Goal: Task Accomplishment & Management: Complete application form

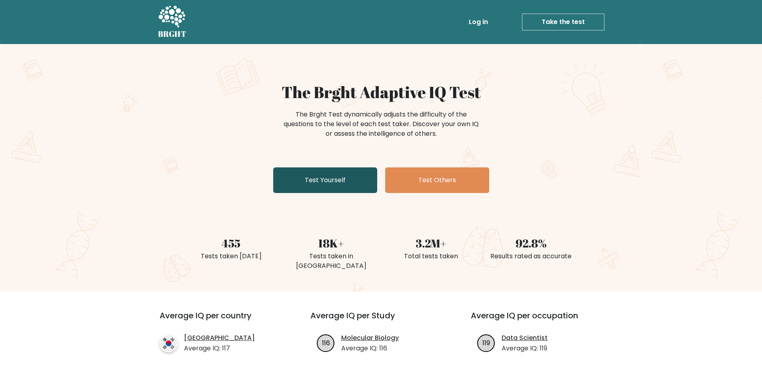
click at [341, 174] on link "Test Yourself" at bounding box center [325, 180] width 104 height 26
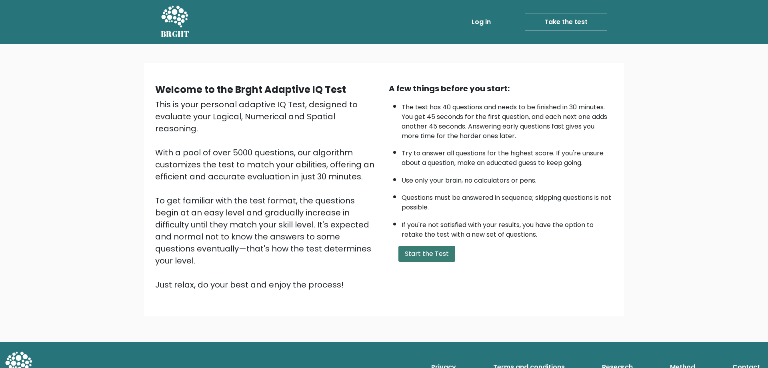
click at [417, 252] on button "Start the Test" at bounding box center [426, 254] width 57 height 16
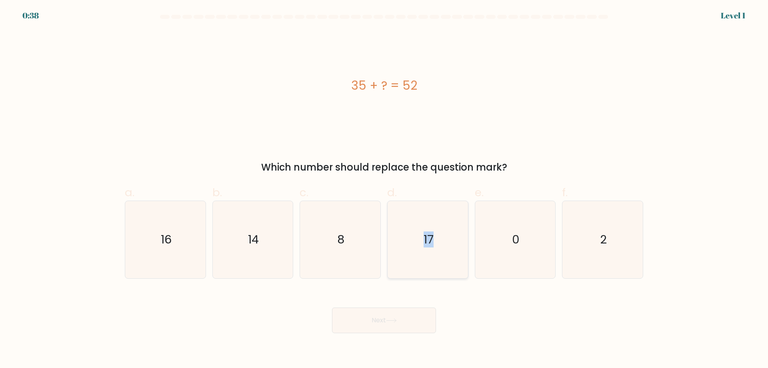
click at [423, 254] on icon "17" at bounding box center [427, 239] width 77 height 77
click at [414, 318] on button "Next" at bounding box center [384, 320] width 104 height 26
click at [383, 202] on div "c. 8" at bounding box center [340, 231] width 88 height 94
click at [434, 229] on icon "17" at bounding box center [427, 239] width 77 height 77
click at [384, 189] on input "d. 17" at bounding box center [384, 186] width 0 height 5
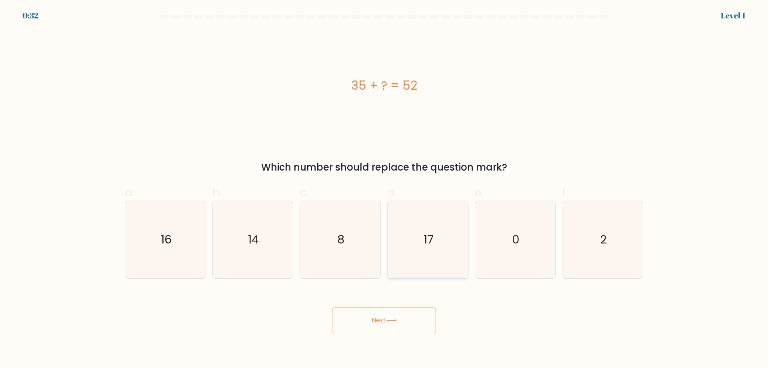
radio input "true"
click at [400, 328] on button "Next" at bounding box center [384, 320] width 104 height 26
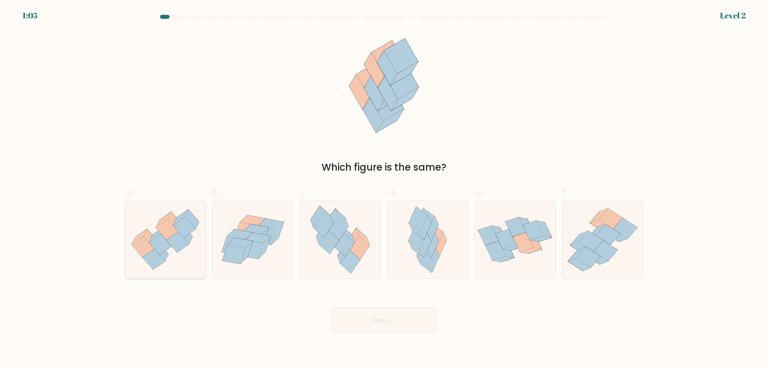
click at [156, 230] on icon at bounding box center [165, 239] width 80 height 69
click at [384, 189] on input "a." at bounding box center [384, 186] width 0 height 5
radio input "true"
click at [399, 317] on button "Next" at bounding box center [384, 320] width 104 height 26
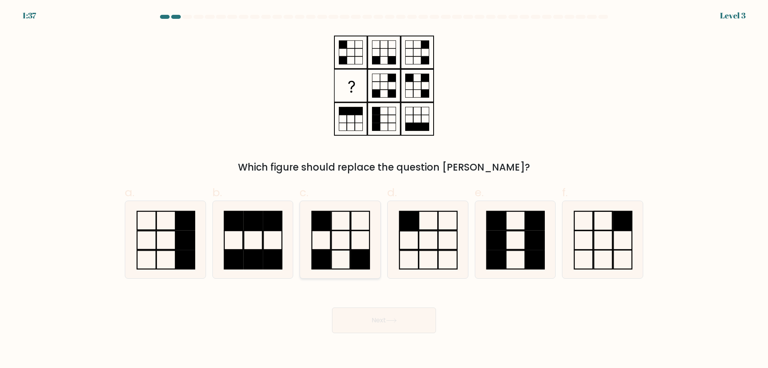
click at [354, 244] on icon at bounding box center [340, 239] width 77 height 77
click at [384, 189] on input "c." at bounding box center [384, 186] width 0 height 5
radio input "true"
click at [403, 312] on button "Next" at bounding box center [384, 320] width 104 height 26
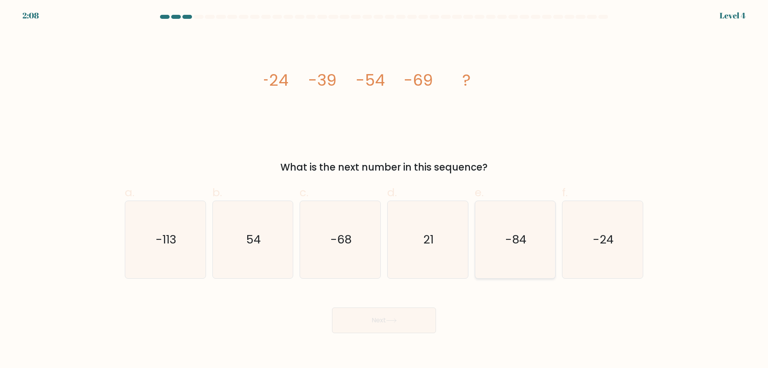
click at [509, 240] on text "-84" at bounding box center [515, 239] width 21 height 16
click at [384, 189] on input "e. -84" at bounding box center [384, 186] width 0 height 5
radio input "true"
click at [412, 317] on button "Next" at bounding box center [384, 320] width 104 height 26
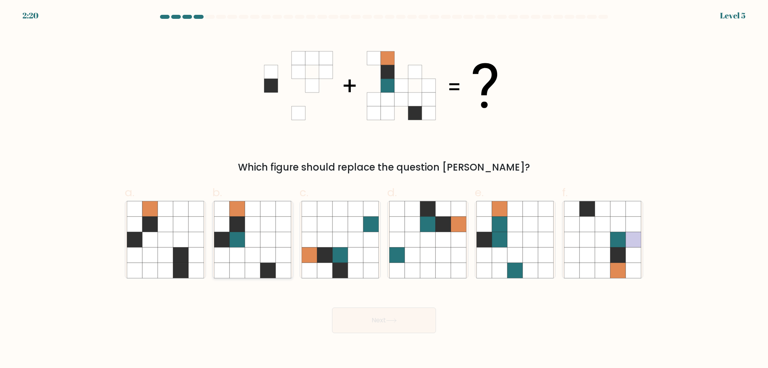
drag, startPoint x: 252, startPoint y: 228, endPoint x: 257, endPoint y: 231, distance: 5.6
click at [253, 229] on icon at bounding box center [252, 223] width 15 height 15
click at [384, 189] on input "b." at bounding box center [384, 186] width 0 height 5
radio input "true"
click at [374, 325] on button "Next" at bounding box center [384, 320] width 104 height 26
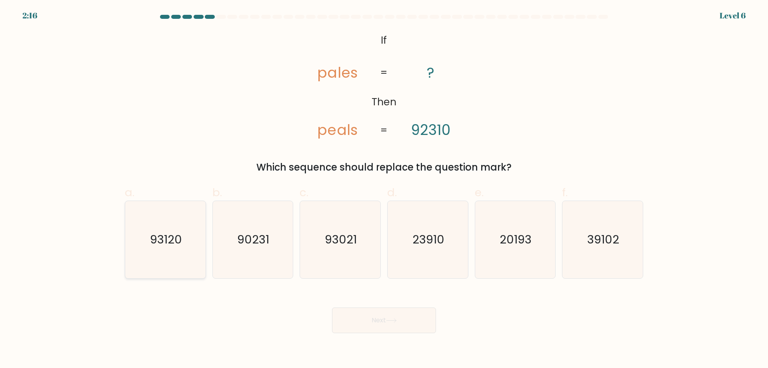
click at [160, 240] on text "93120" at bounding box center [166, 239] width 32 height 16
click at [384, 189] on input "a. 93120" at bounding box center [384, 186] width 0 height 5
radio input "true"
click at [404, 324] on button "Next" at bounding box center [384, 320] width 104 height 26
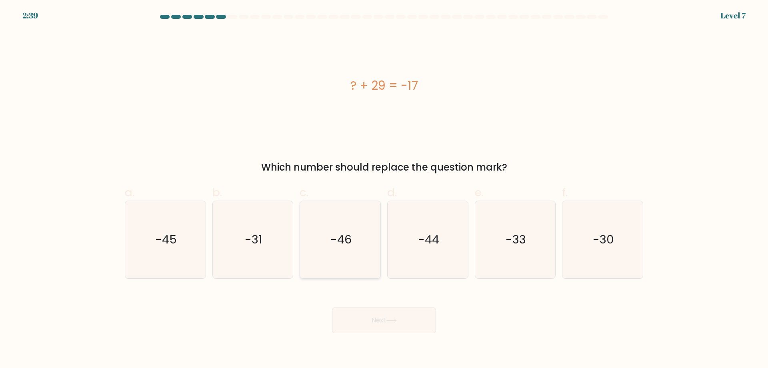
click at [356, 233] on icon "-46" at bounding box center [340, 239] width 77 height 77
click at [384, 189] on input "c. -46" at bounding box center [384, 186] width 0 height 5
radio input "true"
click at [364, 318] on button "Next" at bounding box center [384, 320] width 104 height 26
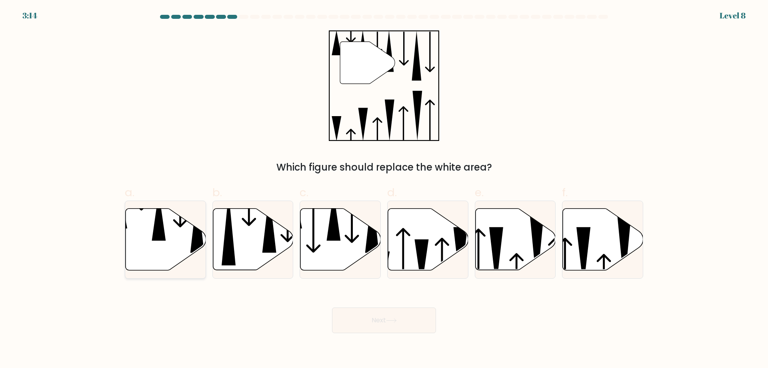
click at [182, 250] on icon at bounding box center [166, 239] width 80 height 62
click at [384, 189] on input "a." at bounding box center [384, 186] width 0 height 5
radio input "true"
click at [388, 315] on button "Next" at bounding box center [384, 320] width 104 height 26
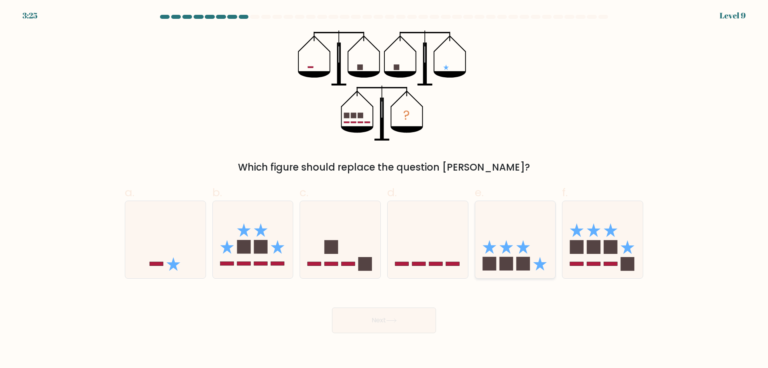
click at [498, 249] on icon at bounding box center [515, 239] width 80 height 66
click at [384, 189] on input "e." at bounding box center [384, 186] width 0 height 5
radio input "true"
click at [367, 316] on button "Next" at bounding box center [384, 320] width 104 height 26
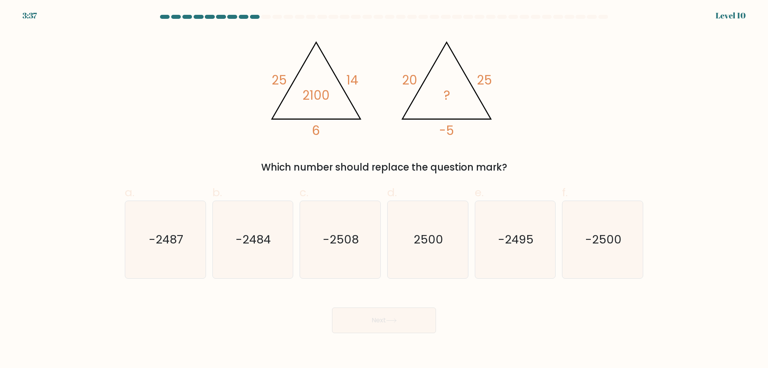
drag, startPoint x: 551, startPoint y: 260, endPoint x: 505, endPoint y: 286, distance: 52.6
click at [516, 279] on form at bounding box center [384, 174] width 768 height 318
click at [515, 247] on text "-2495" at bounding box center [516, 239] width 36 height 16
click at [384, 189] on input "e. -2495" at bounding box center [384, 186] width 0 height 5
radio input "true"
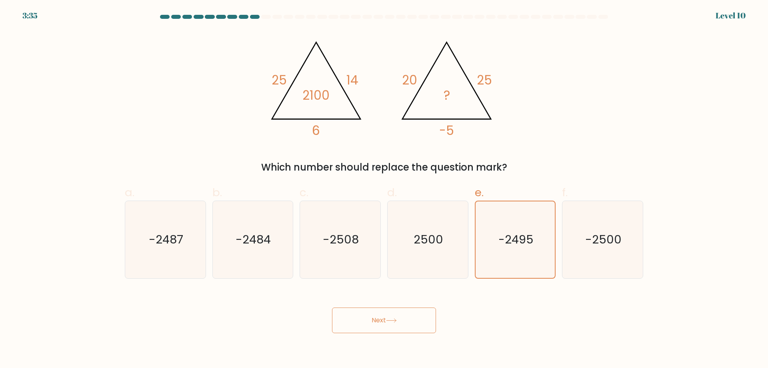
click at [429, 318] on button "Next" at bounding box center [384, 320] width 104 height 26
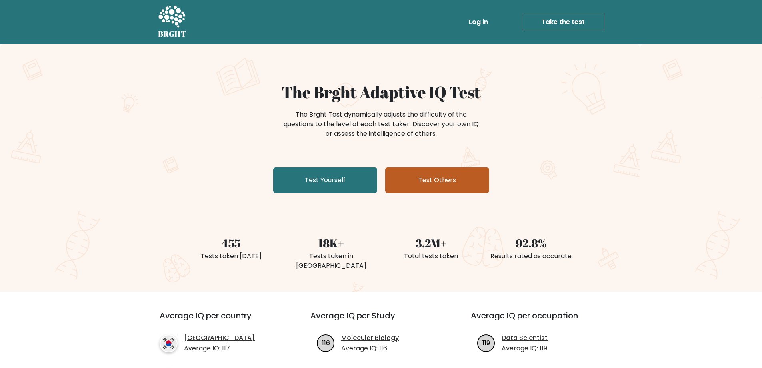
click at [421, 178] on link "Test Others" at bounding box center [437, 180] width 104 height 26
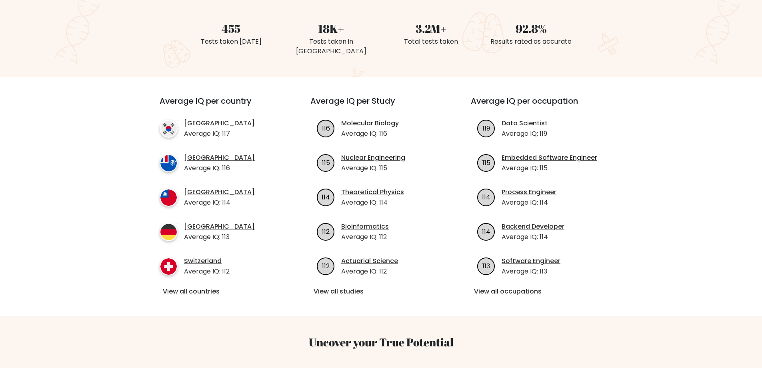
scroll to position [200, 0]
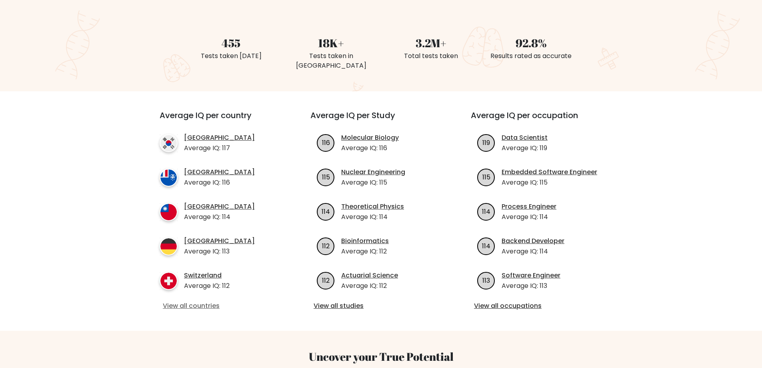
click at [197, 301] on link "View all countries" at bounding box center [221, 306] width 116 height 10
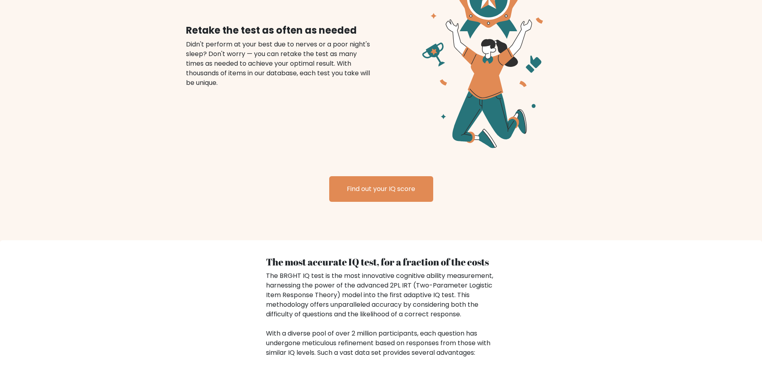
scroll to position [960, 0]
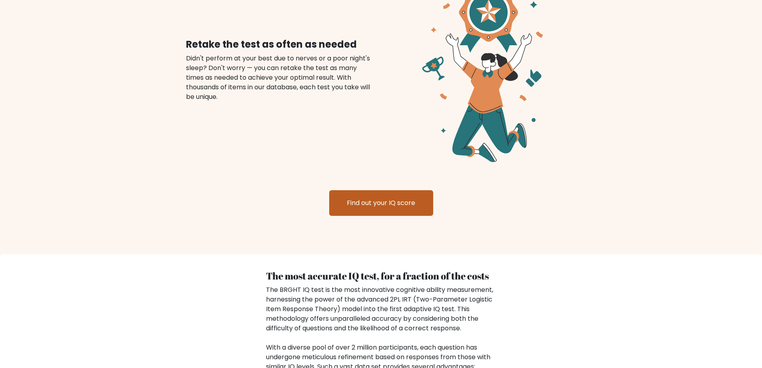
click at [384, 199] on link "Find out your IQ score" at bounding box center [381, 203] width 104 height 26
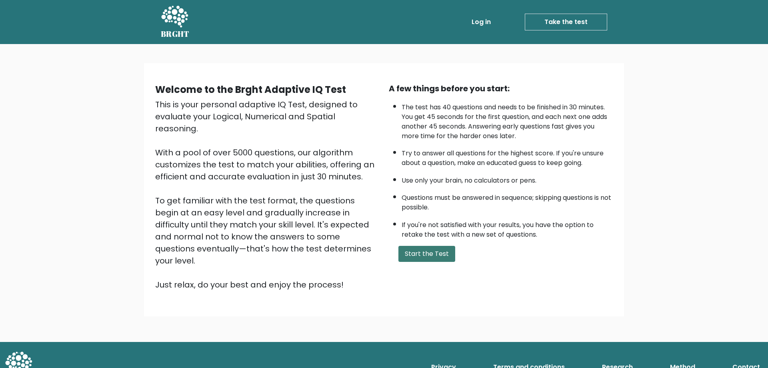
click at [431, 255] on button "Start the Test" at bounding box center [426, 254] width 57 height 16
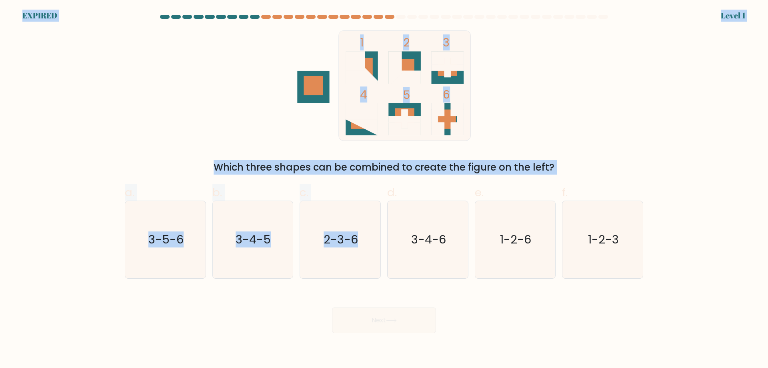
click at [376, 236] on icon "2-3-6" at bounding box center [340, 239] width 77 height 77
click at [384, 189] on input "c. 2-3-6" at bounding box center [384, 186] width 0 height 5
radio input "true"
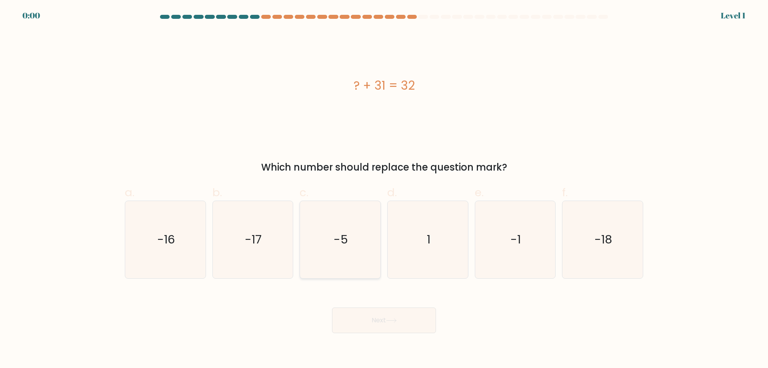
click at [349, 228] on icon "-5" at bounding box center [340, 239] width 77 height 77
click at [384, 189] on input "c. -5" at bounding box center [384, 186] width 0 height 5
radio input "true"
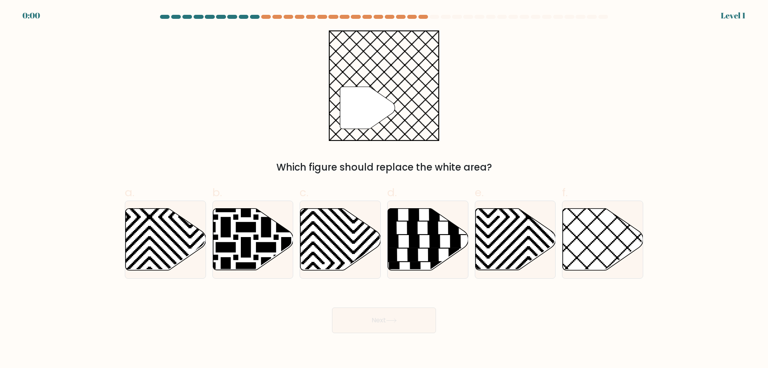
click at [389, 238] on icon at bounding box center [393, 241] width 10 height 13
click at [384, 189] on input "d." at bounding box center [384, 186] width 0 height 5
radio input "true"
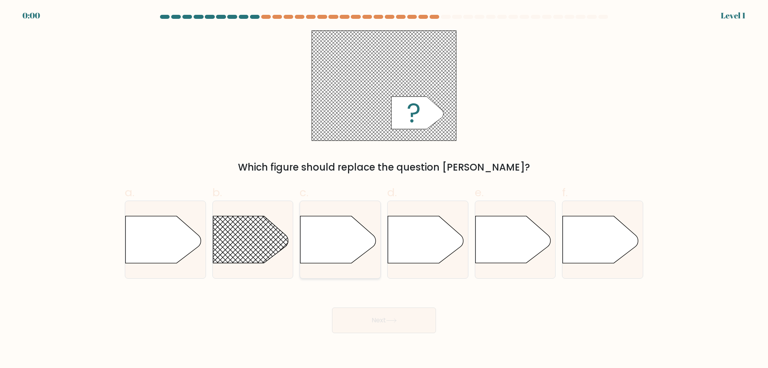
click at [372, 236] on icon at bounding box center [337, 239] width 75 height 47
click at [384, 189] on input "c." at bounding box center [384, 186] width 0 height 5
radio input "true"
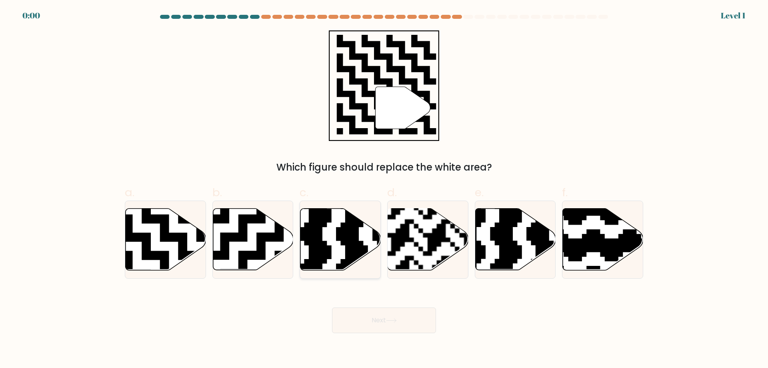
click at [326, 241] on icon at bounding box center [313, 273] width 146 height 146
click at [384, 189] on input "c." at bounding box center [384, 186] width 0 height 5
radio input "true"
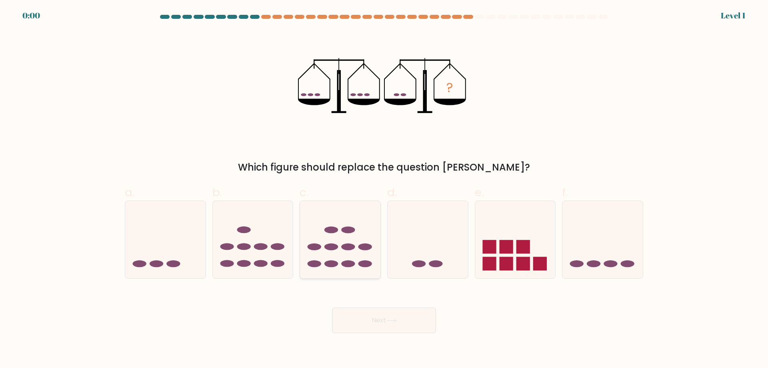
click at [364, 246] on ellipse at bounding box center [365, 246] width 14 height 7
click at [384, 189] on input "c." at bounding box center [384, 186] width 0 height 5
radio input "true"
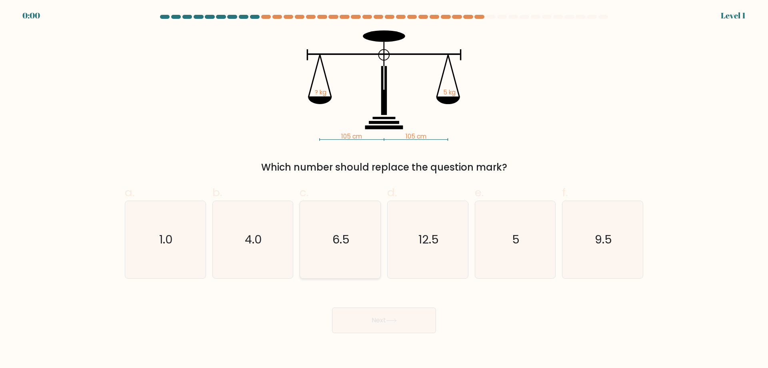
click at [358, 248] on icon "6.5" at bounding box center [340, 239] width 77 height 77
click at [384, 189] on input "c. 6.5" at bounding box center [384, 186] width 0 height 5
radio input "true"
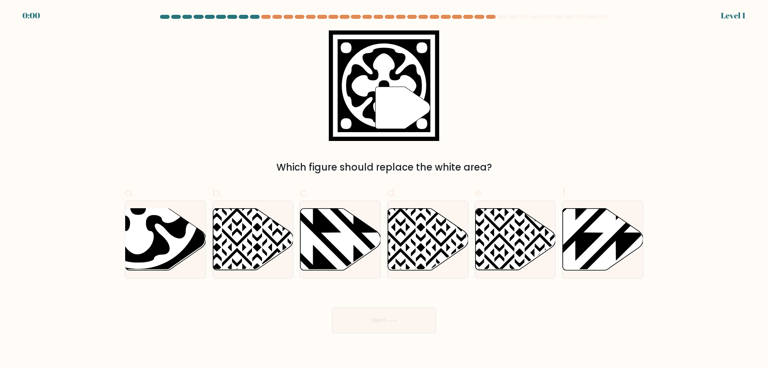
click at [397, 249] on icon at bounding box center [428, 239] width 80 height 62
click at [384, 189] on input "d." at bounding box center [384, 186] width 0 height 5
radio input "true"
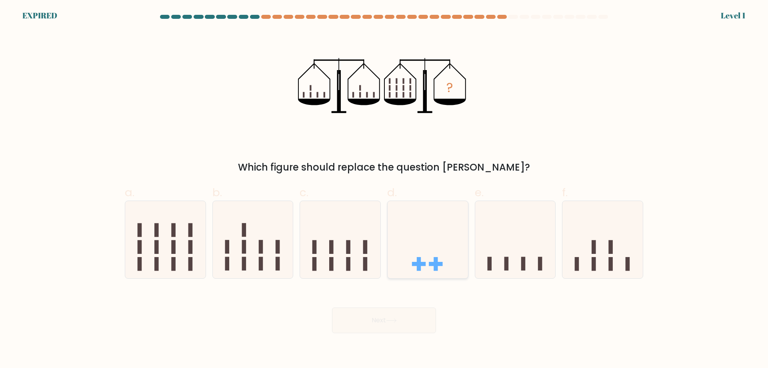
click at [390, 244] on icon at bounding box center [428, 239] width 80 height 66
click at [384, 189] on input "d." at bounding box center [384, 186] width 0 height 5
radio input "true"
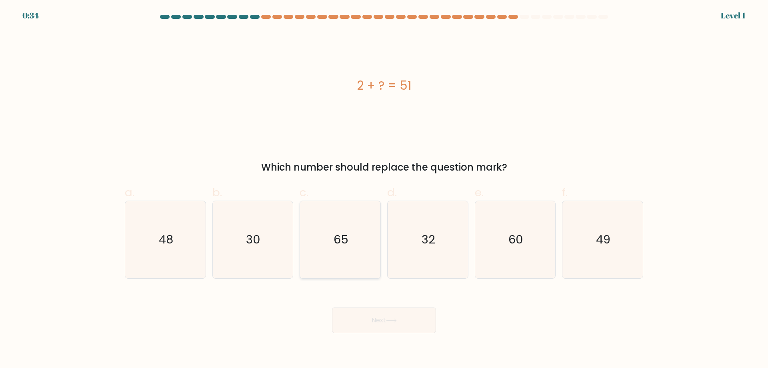
click at [330, 237] on icon "65" at bounding box center [340, 239] width 77 height 77
click at [384, 189] on input "c. 65" at bounding box center [384, 186] width 0 height 5
radio input "true"
click at [353, 226] on icon "65" at bounding box center [340, 239] width 76 height 76
click at [384, 189] on input "c. 65" at bounding box center [384, 186] width 0 height 5
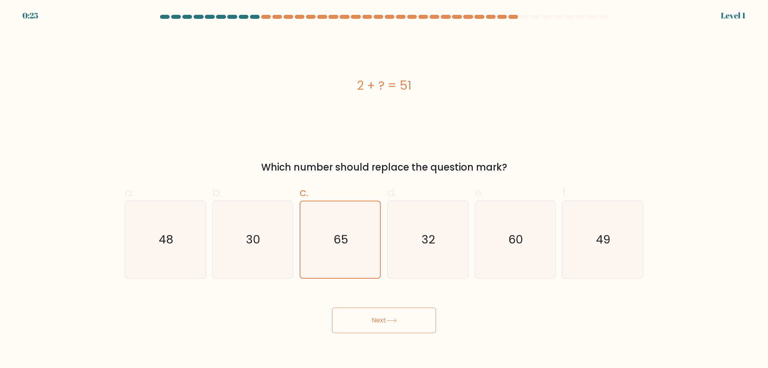
click at [556, 251] on div "e. 60" at bounding box center [516, 231] width 88 height 94
click at [612, 247] on icon "49" at bounding box center [602, 239] width 77 height 77
click at [384, 189] on input "f. 49" at bounding box center [384, 186] width 0 height 5
radio input "true"
click at [391, 323] on button "Next" at bounding box center [384, 320] width 104 height 26
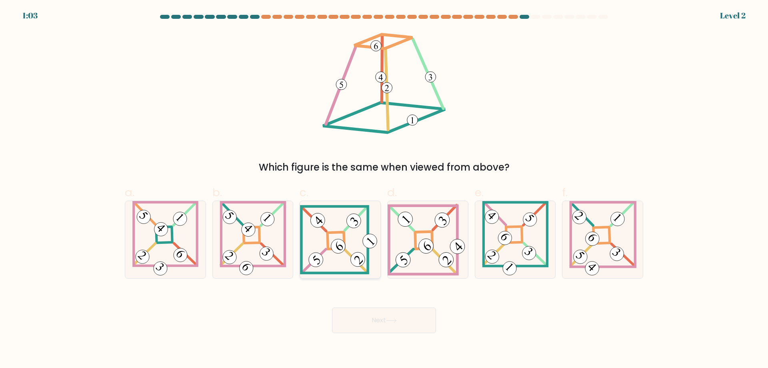
click at [343, 244] on 841 at bounding box center [338, 246] width 20 height 20
click at [384, 189] on input "c." at bounding box center [384, 186] width 0 height 5
radio input "true"
click at [398, 317] on button "Next" at bounding box center [384, 320] width 104 height 26
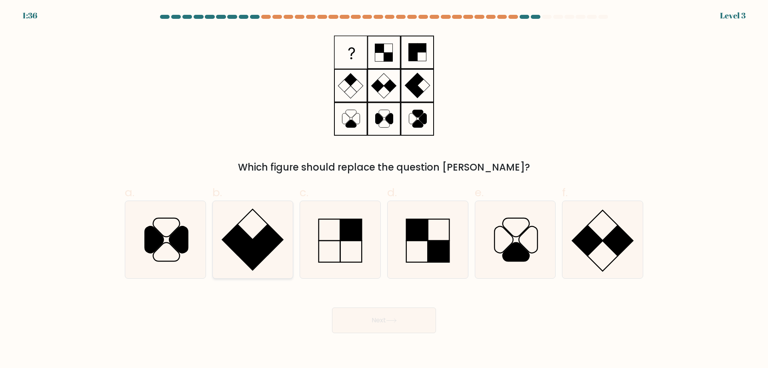
drag, startPoint x: 233, startPoint y: 246, endPoint x: 247, endPoint y: 249, distance: 14.3
click at [238, 246] on rect at bounding box center [237, 239] width 30 height 30
click at [384, 189] on input "b." at bounding box center [384, 186] width 0 height 5
radio input "true"
drag, startPoint x: 364, startPoint y: 305, endPoint x: 370, endPoint y: 309, distance: 6.9
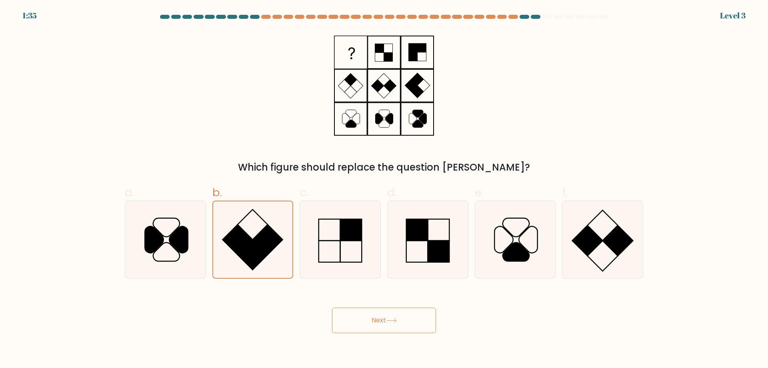
click at [370, 309] on div "Next" at bounding box center [384, 310] width 528 height 45
click at [379, 317] on button "Next" at bounding box center [384, 320] width 104 height 26
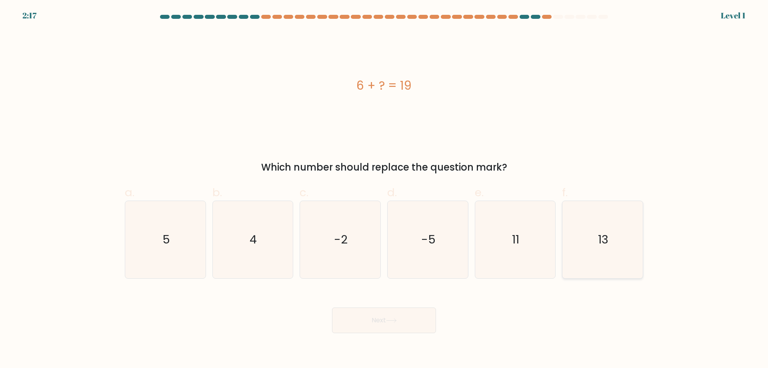
click at [598, 231] on icon "13" at bounding box center [602, 239] width 77 height 77
click at [384, 189] on input "f. 13" at bounding box center [384, 186] width 0 height 5
radio input "true"
click at [360, 318] on button "Next" at bounding box center [384, 320] width 104 height 26
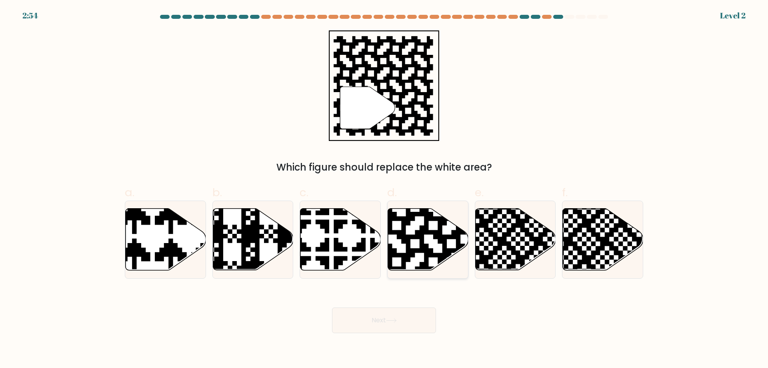
click at [410, 227] on icon at bounding box center [428, 239] width 80 height 62
click at [384, 189] on input "d." at bounding box center [384, 186] width 0 height 5
radio input "true"
drag, startPoint x: 377, startPoint y: 320, endPoint x: 383, endPoint y: 306, distance: 15.2
click at [377, 318] on button "Next" at bounding box center [384, 320] width 104 height 26
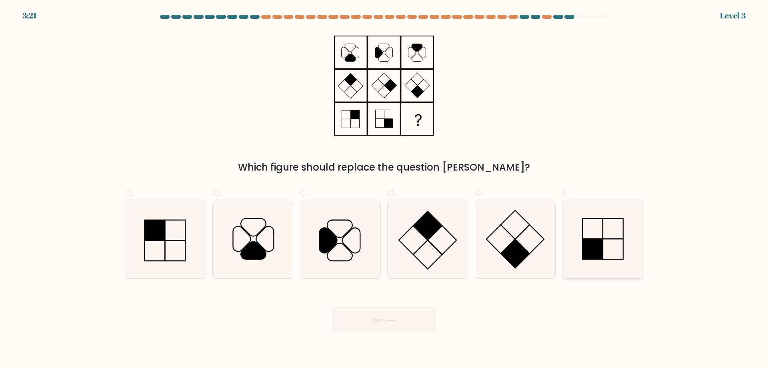
click at [605, 239] on icon at bounding box center [602, 239] width 77 height 77
click at [384, 189] on input "f." at bounding box center [384, 186] width 0 height 5
radio input "true"
click at [386, 320] on button "Next" at bounding box center [384, 320] width 104 height 26
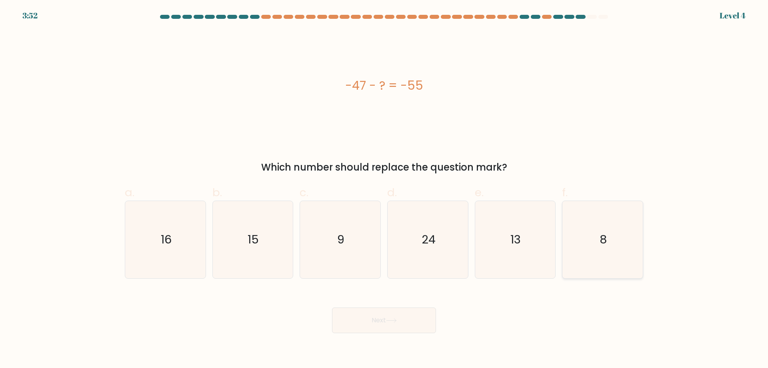
click at [614, 235] on icon "8" at bounding box center [602, 239] width 77 height 77
click at [384, 189] on input "f. 8" at bounding box center [384, 186] width 0 height 5
radio input "true"
click at [364, 312] on button "Next" at bounding box center [384, 320] width 104 height 26
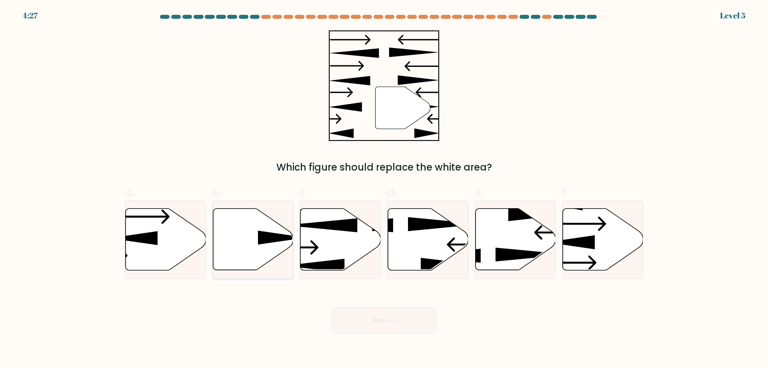
drag, startPoint x: 228, startPoint y: 237, endPoint x: 263, endPoint y: 237, distance: 35.6
click at [250, 237] on icon at bounding box center [253, 239] width 80 height 62
click at [384, 189] on input "b." at bounding box center [384, 186] width 0 height 5
radio input "true"
click at [383, 323] on button "Next" at bounding box center [384, 320] width 104 height 26
